Goal: Transaction & Acquisition: Purchase product/service

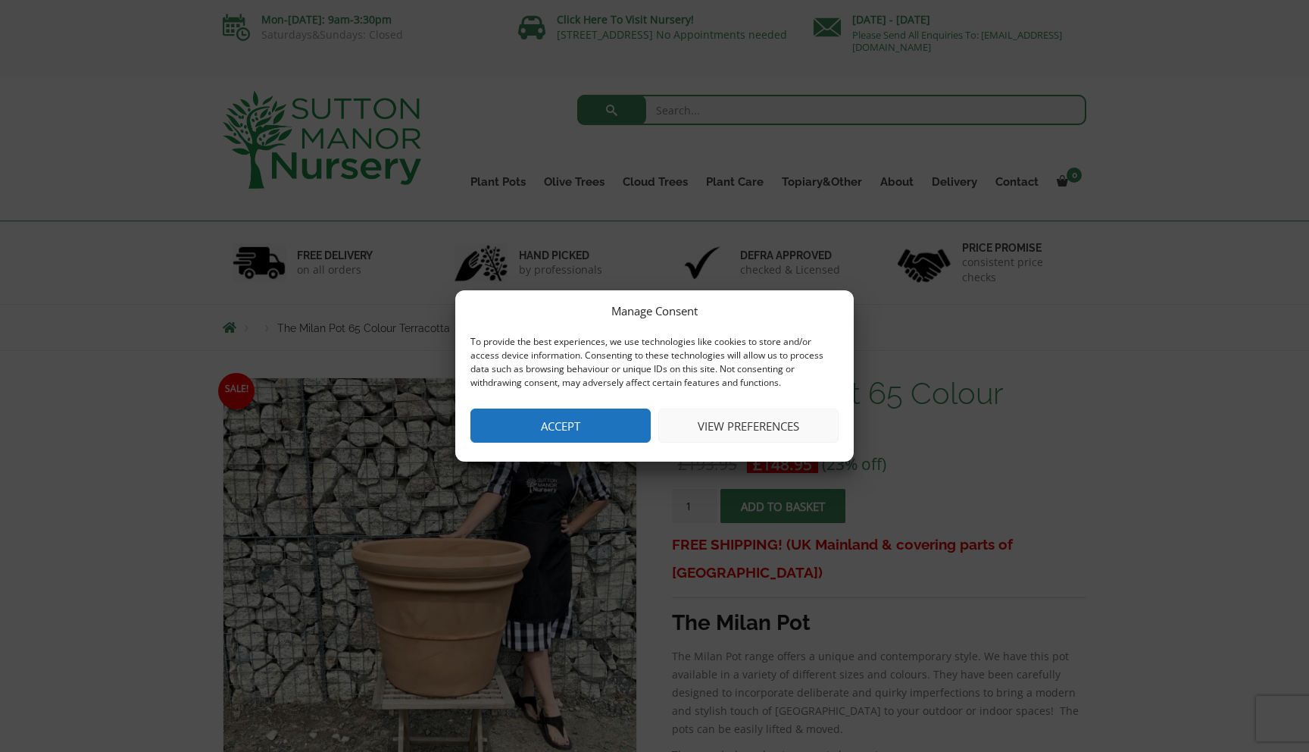
click at [568, 436] on button "Accept" at bounding box center [560, 425] width 180 height 34
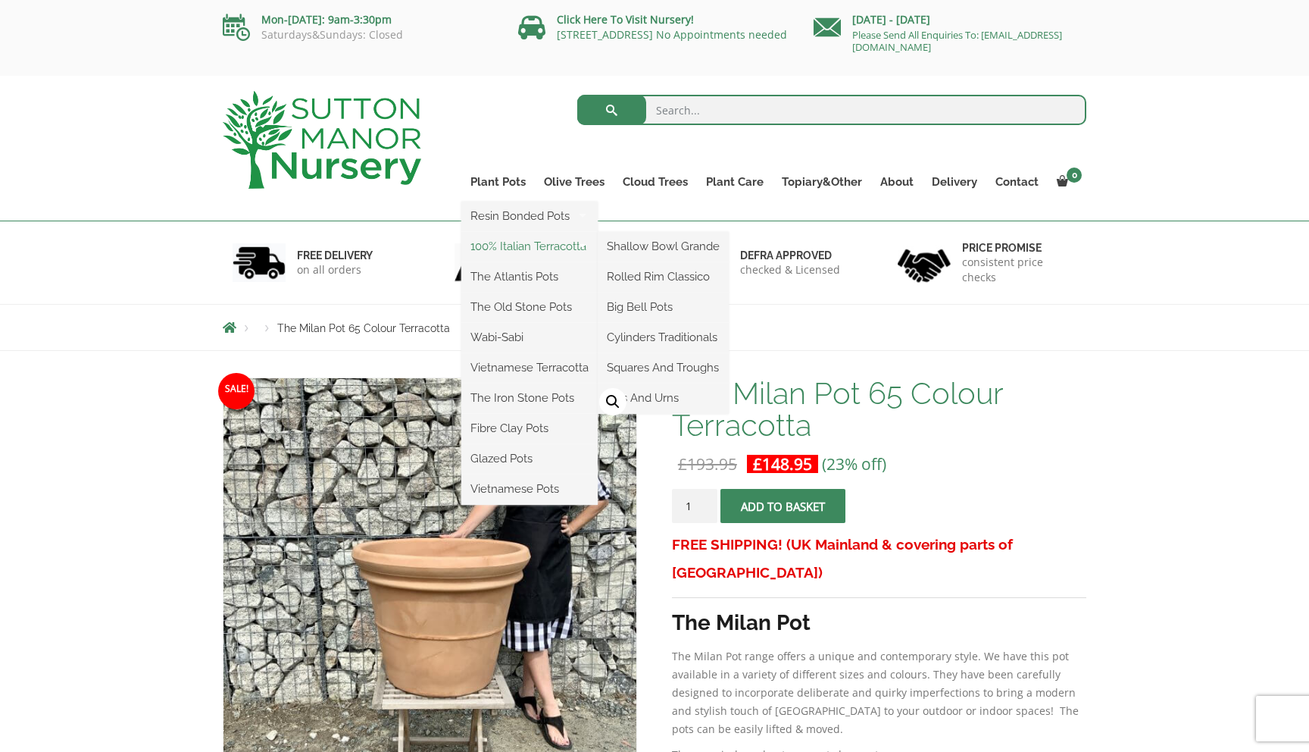
click at [531, 247] on link "100% Italian Terracotta" at bounding box center [529, 246] width 136 height 23
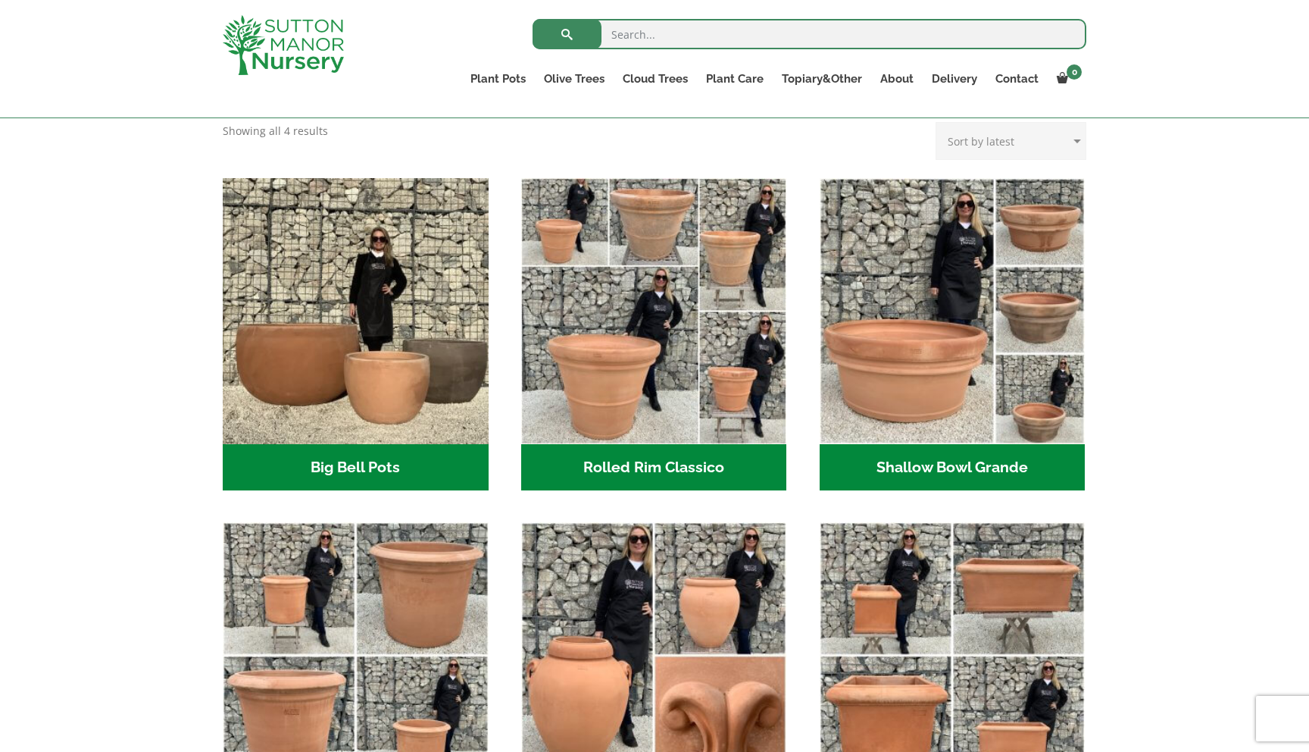
scroll to position [394, 0]
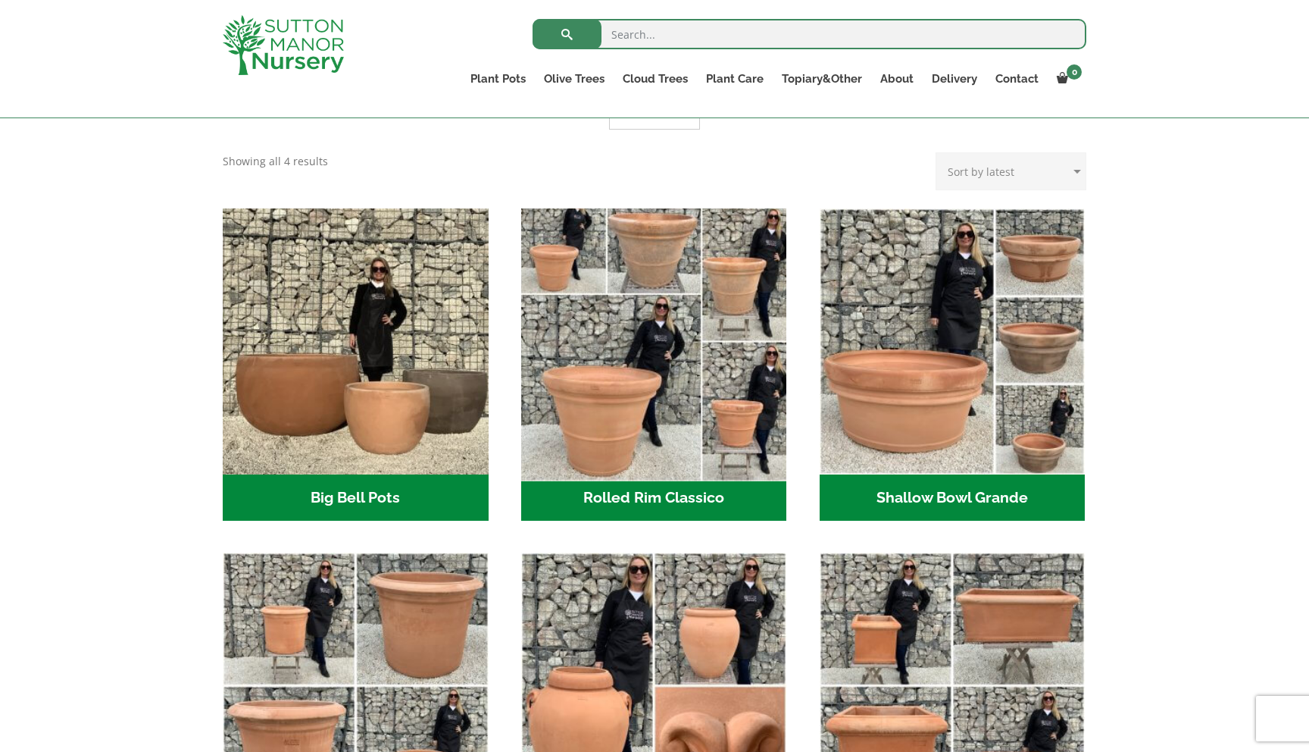
click at [632, 356] on img "Visit product category Rolled Rim Classico" at bounding box center [653, 341] width 279 height 279
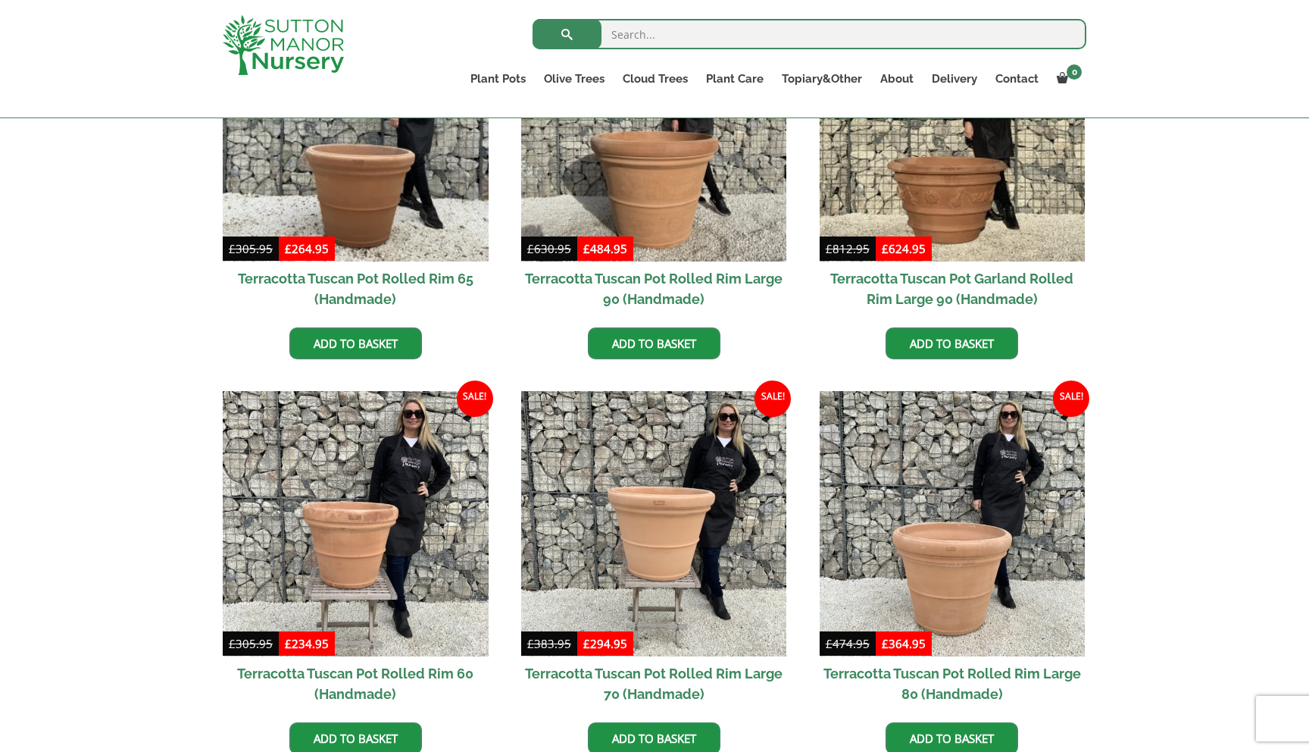
scroll to position [818, 0]
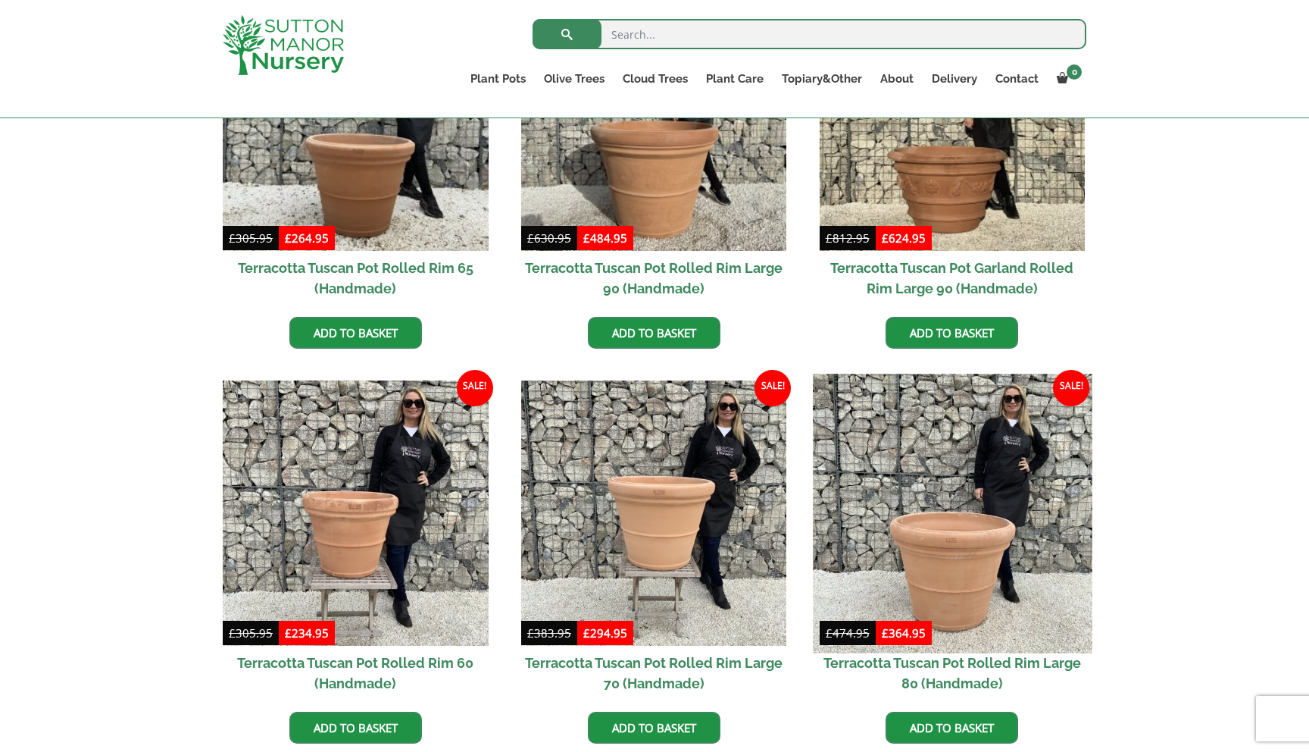
click at [927, 598] on img at bounding box center [952, 513] width 279 height 279
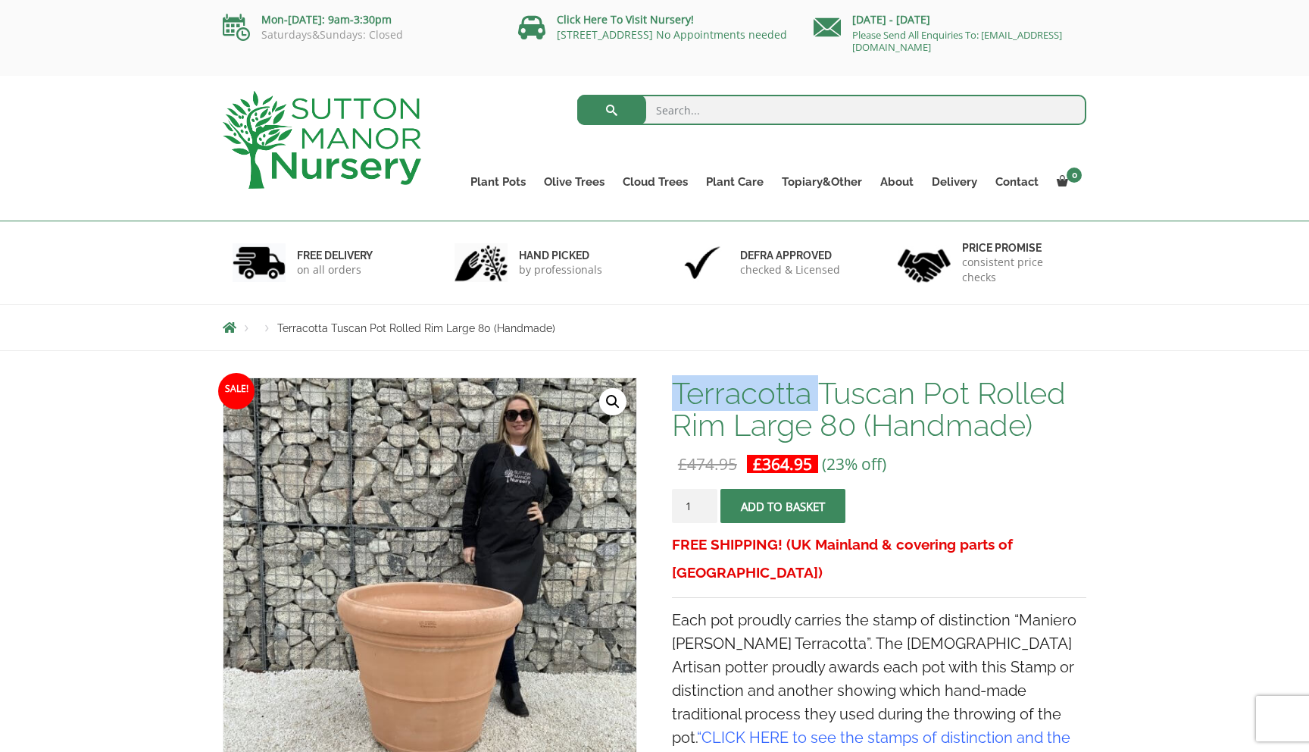
drag, startPoint x: 816, startPoint y: 399, endPoint x: 674, endPoint y: 390, distance: 142.7
click at [674, 390] on h1 "Terracotta Tuscan Pot Rolled Rim Large 80 (Handmade)" at bounding box center [879, 409] width 414 height 64
copy h1 "Terracotta"
